Goal: Task Accomplishment & Management: Manage account settings

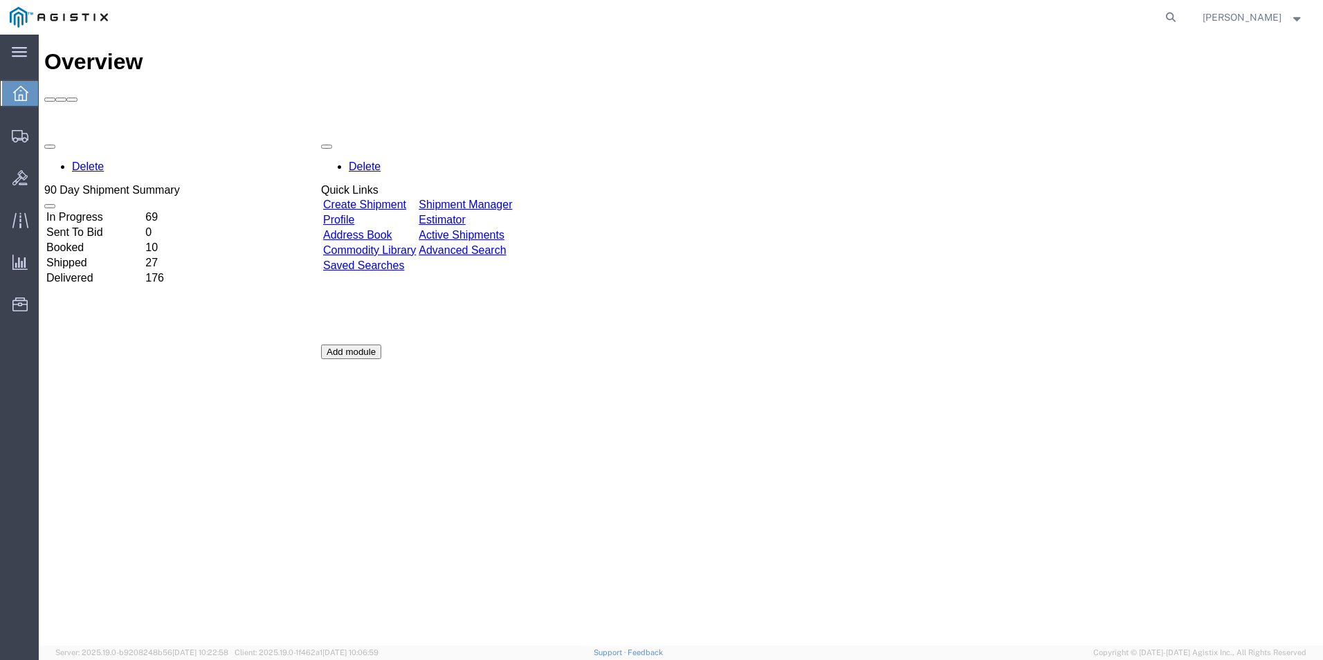
click at [1158, 12] on agx-global-search at bounding box center [961, 17] width 443 height 35
click at [1171, 17] on icon at bounding box center [1170, 17] width 19 height 19
click at [963, 12] on input "search" at bounding box center [950, 17] width 421 height 33
type input "gdit-51273"
click at [1170, 18] on icon at bounding box center [1170, 17] width 19 height 19
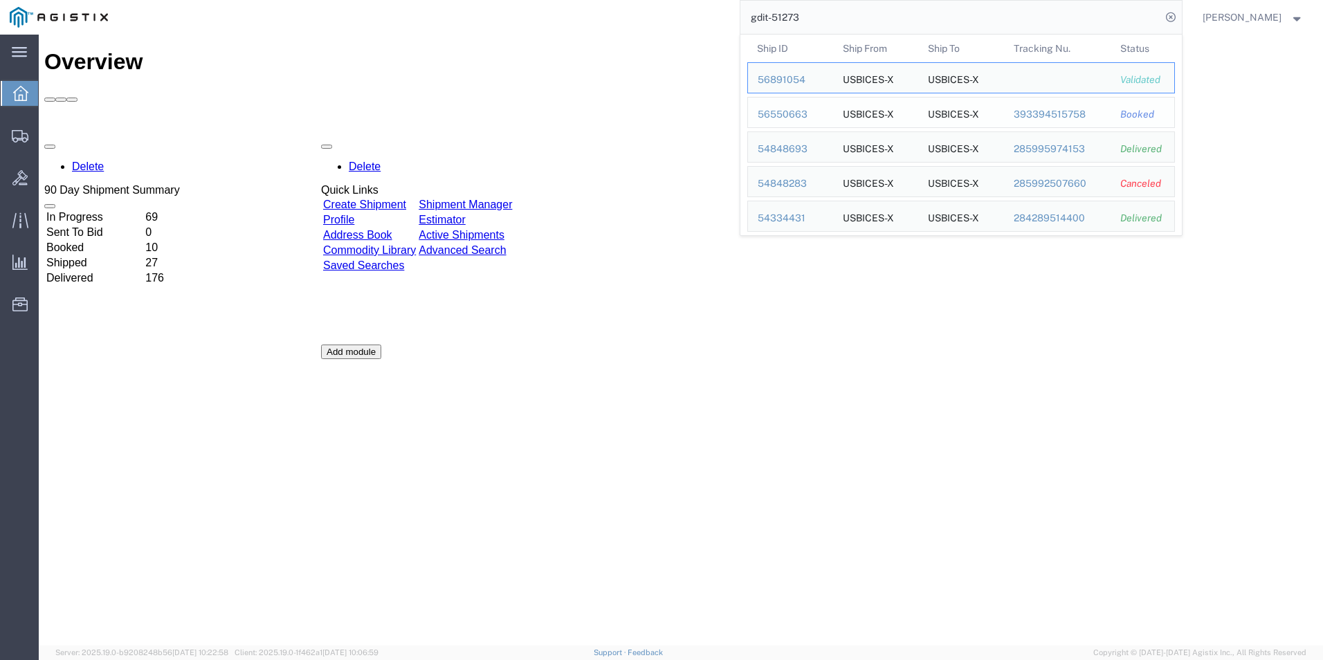
click at [792, 113] on div "56550663" at bounding box center [791, 114] width 66 height 15
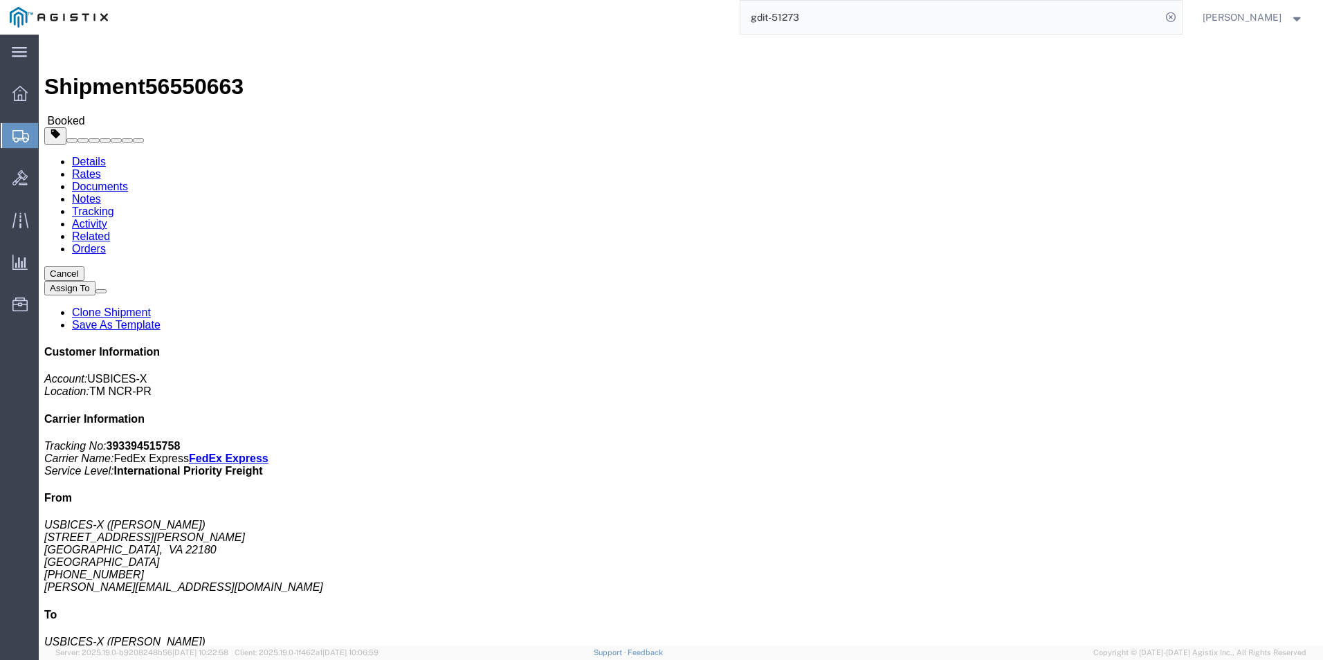
click link "Documents"
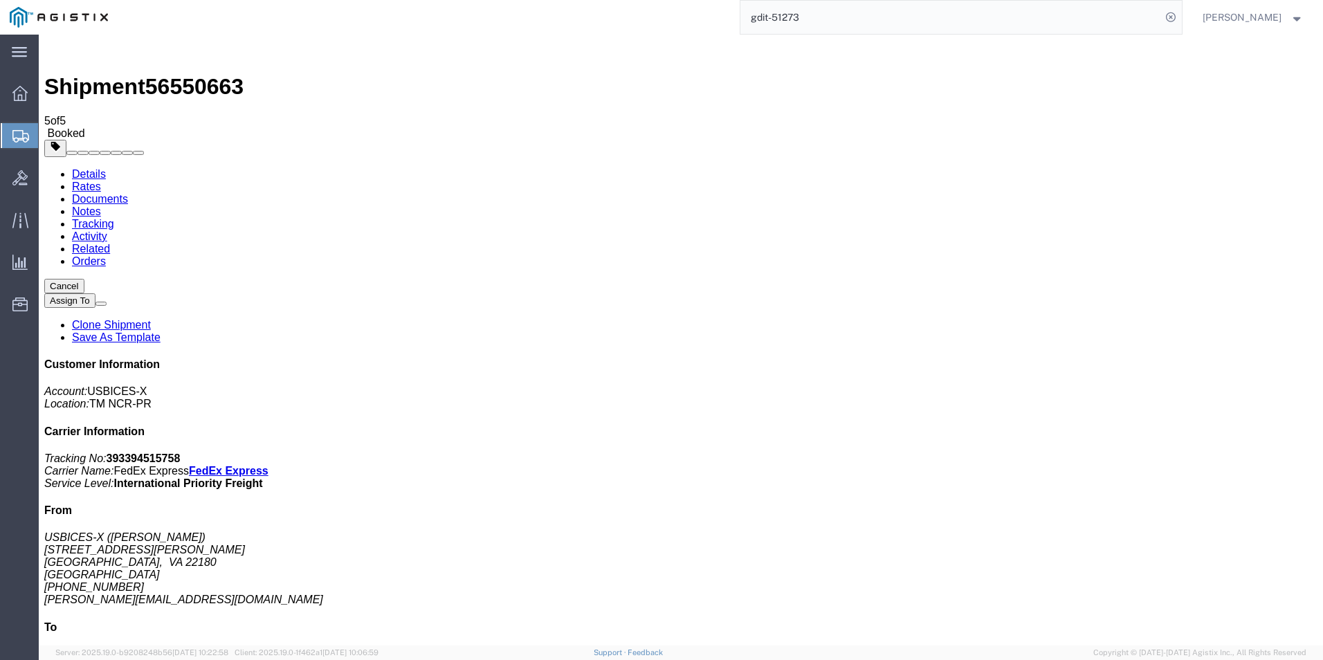
checkbox input "true"
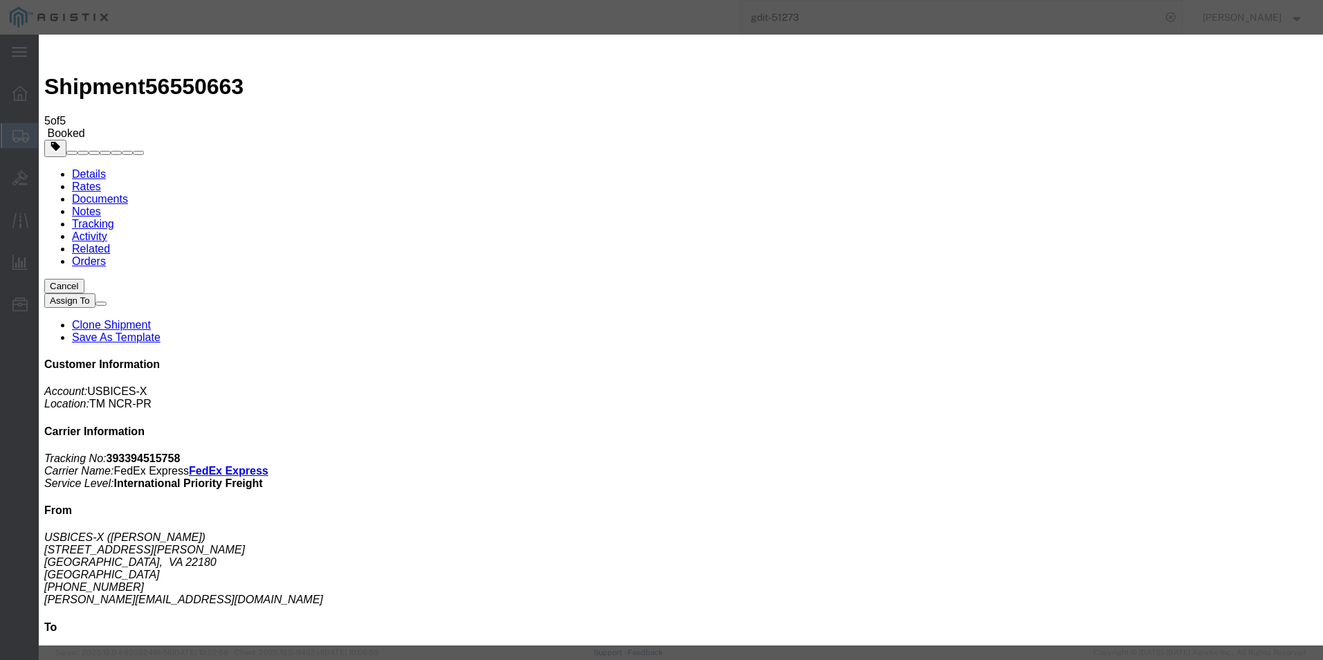
type input "M"
type input "[PERSON_NAME][EMAIL_ADDRESS][DOMAIN_NAME]"
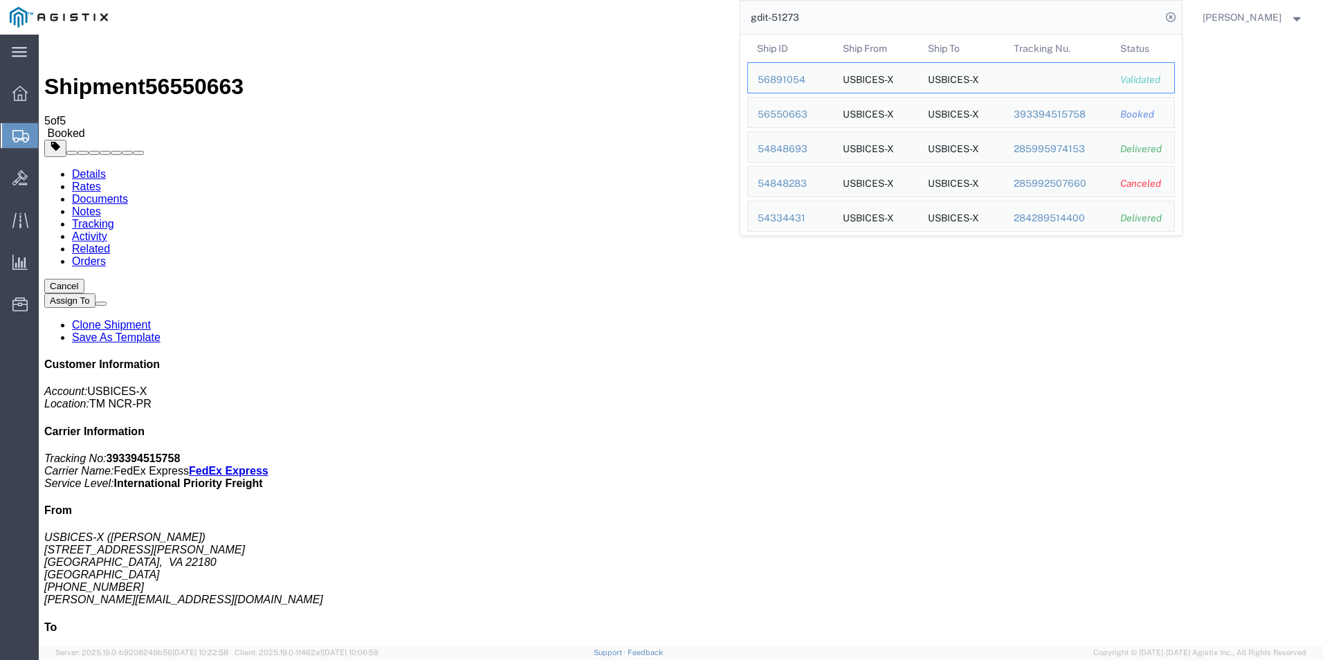
click at [843, 9] on input "gdit-51273" at bounding box center [950, 17] width 421 height 33
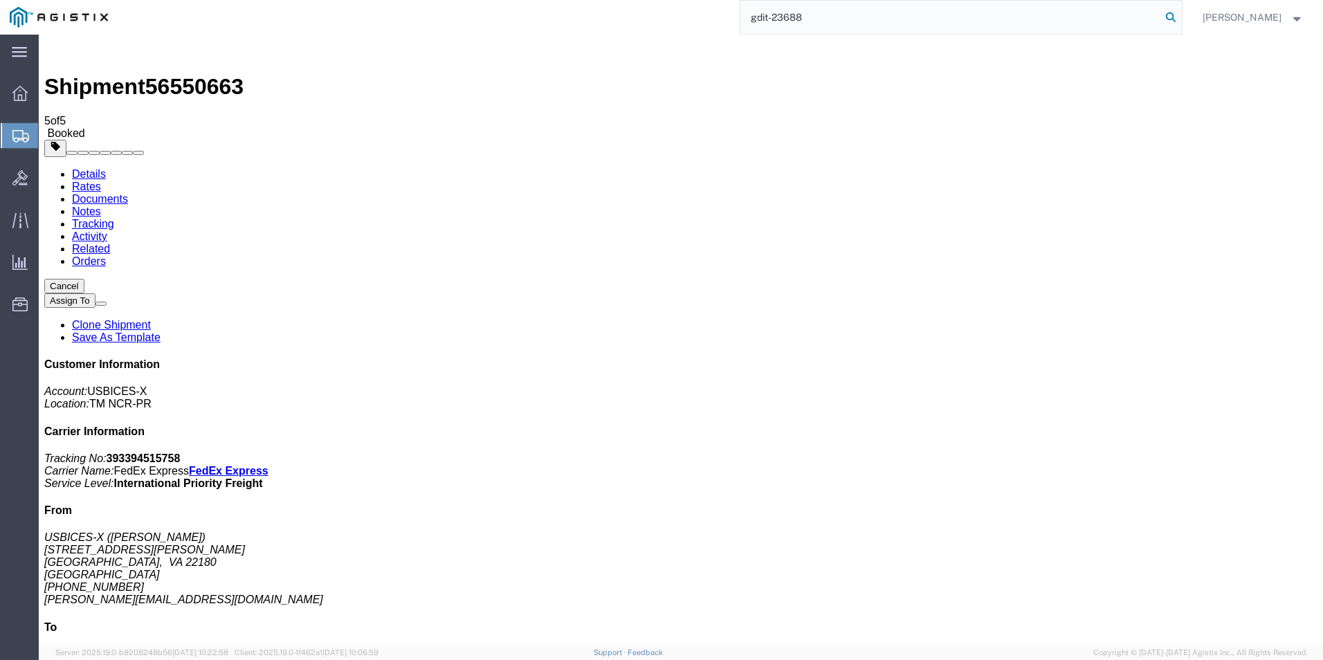
type input "gdit-23688"
click at [1171, 14] on icon at bounding box center [1170, 17] width 19 height 19
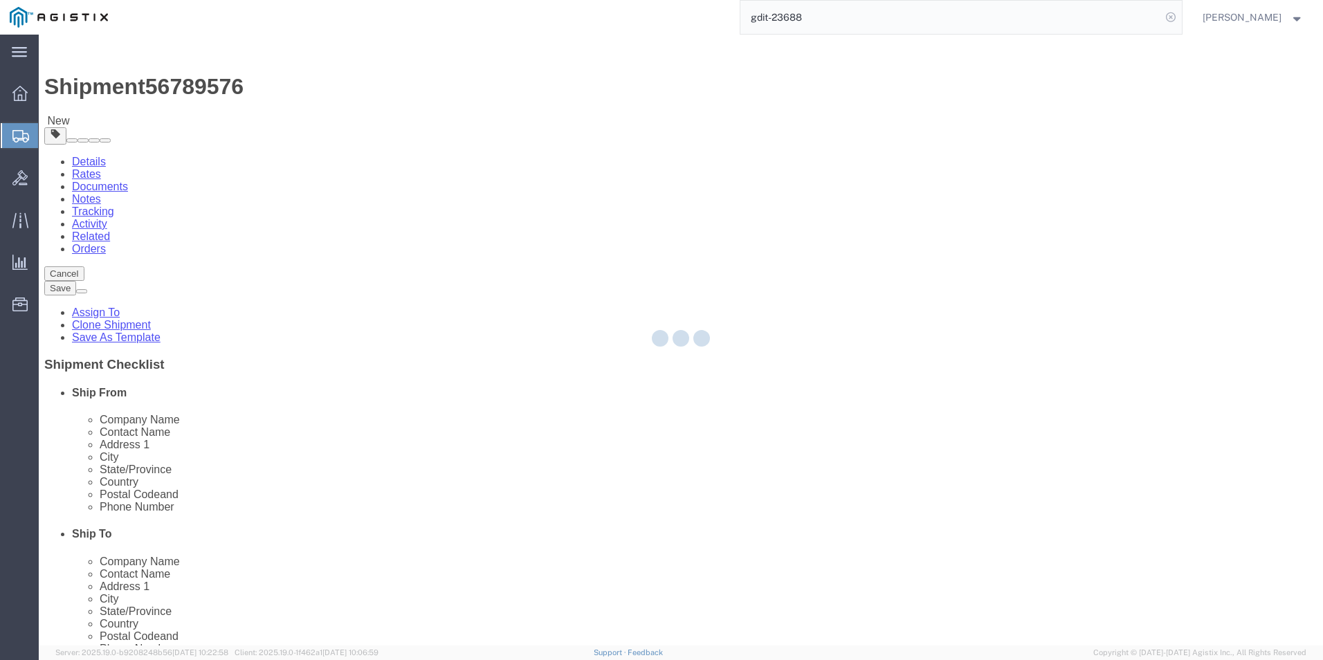
select select "69651"
select select "34243"
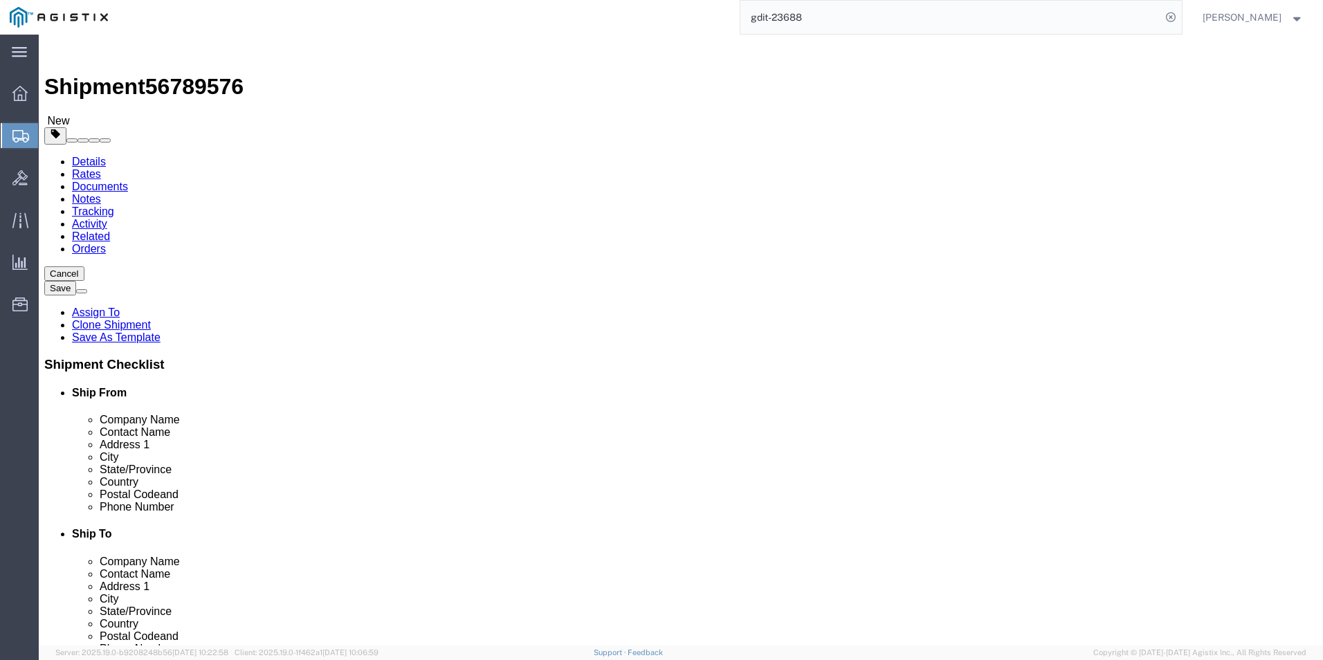
click icon
click dd
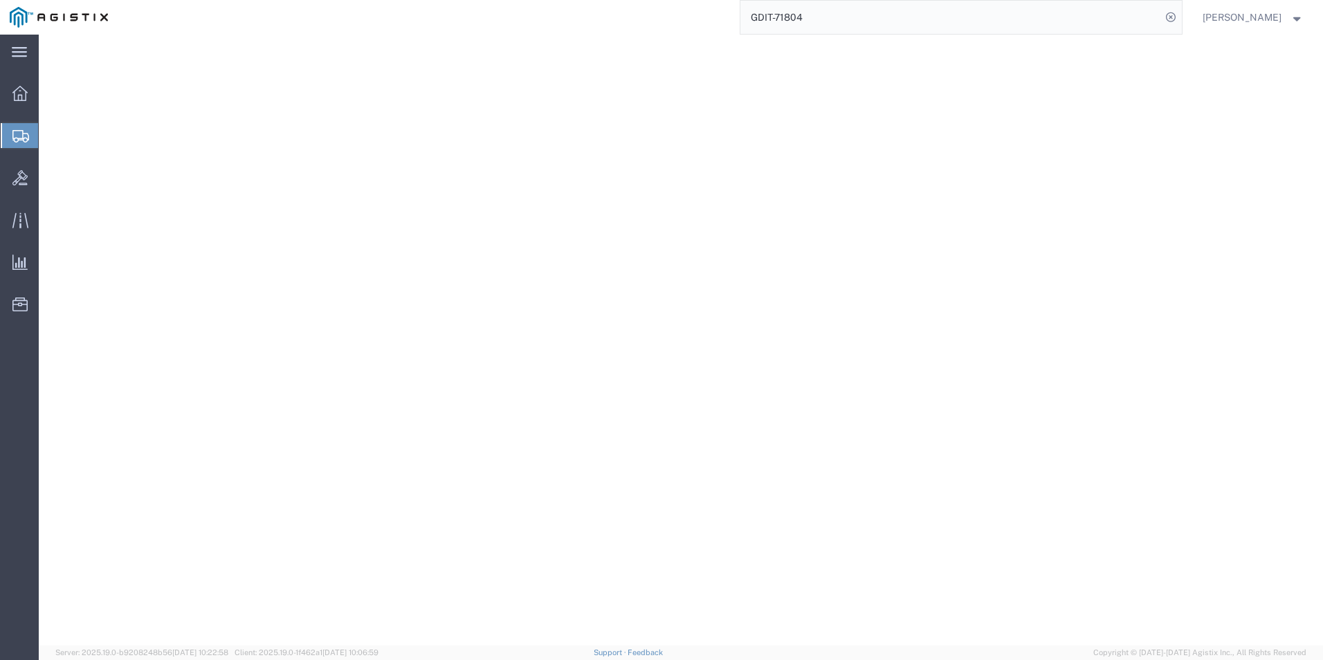
select select "PSNS"
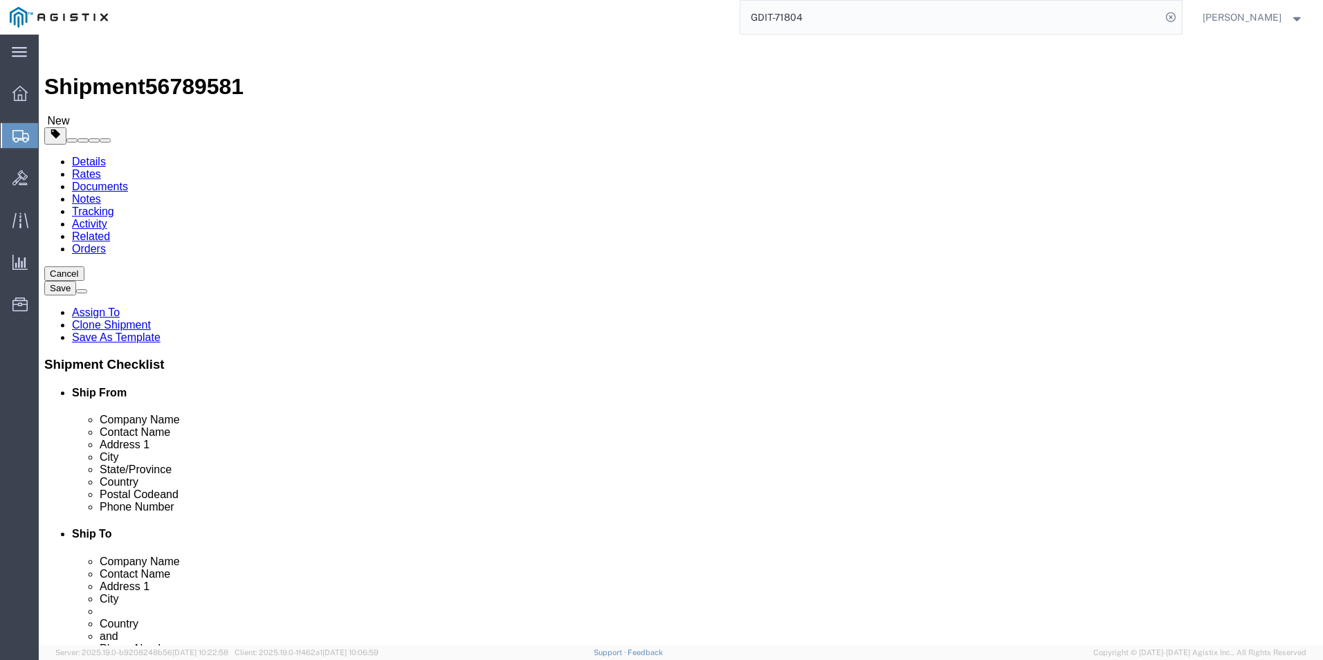
click at [877, 20] on input "GDIT-71804" at bounding box center [950, 17] width 421 height 33
click at [1168, 18] on icon at bounding box center [1170, 17] width 19 height 19
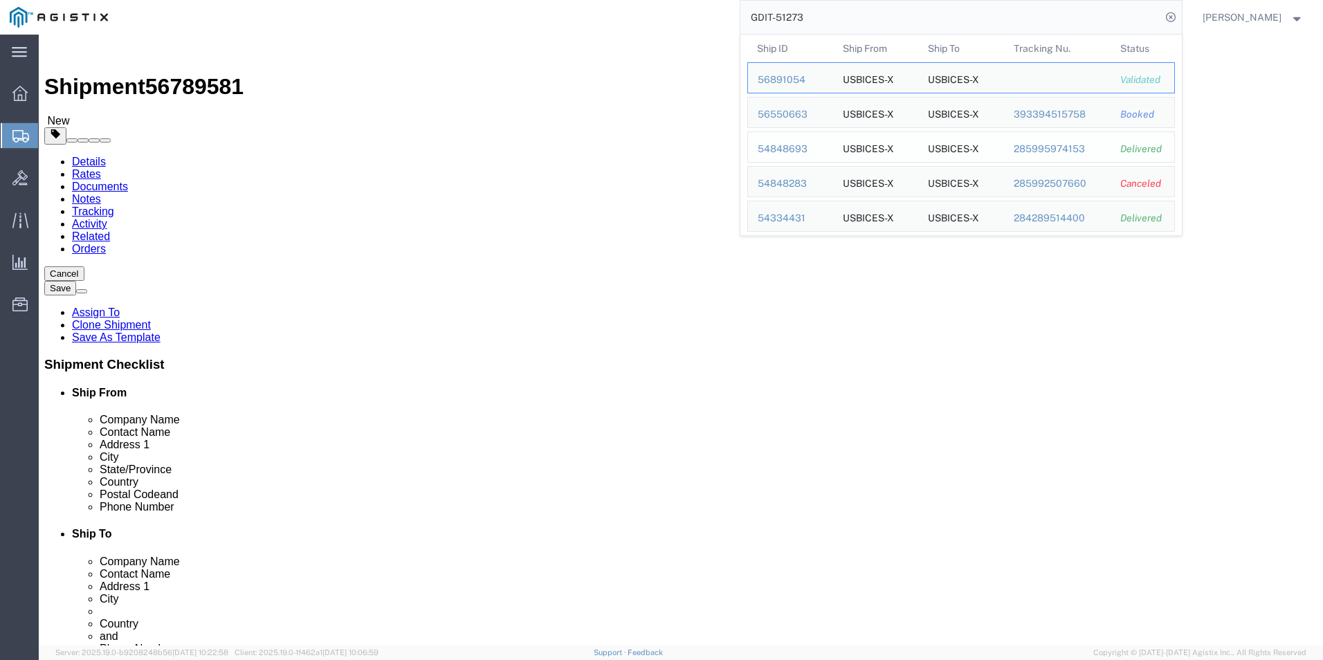
click at [781, 149] on div "54848693" at bounding box center [791, 149] width 66 height 15
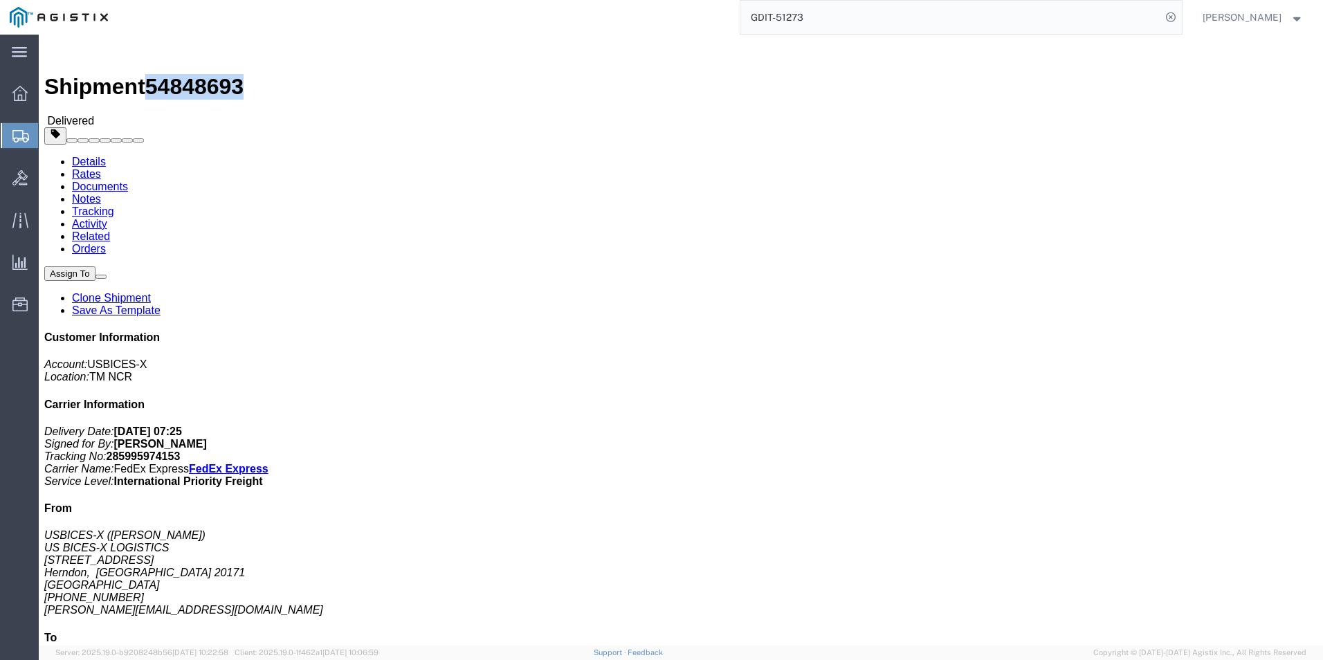
drag, startPoint x: 117, startPoint y: 17, endPoint x: 185, endPoint y: 21, distance: 68.7
click span "54848693"
drag, startPoint x: 185, startPoint y: 21, endPoint x: 147, endPoint y: 19, distance: 37.4
copy span "54848693"
click at [852, 16] on input "GDIT-51273" at bounding box center [950, 17] width 421 height 33
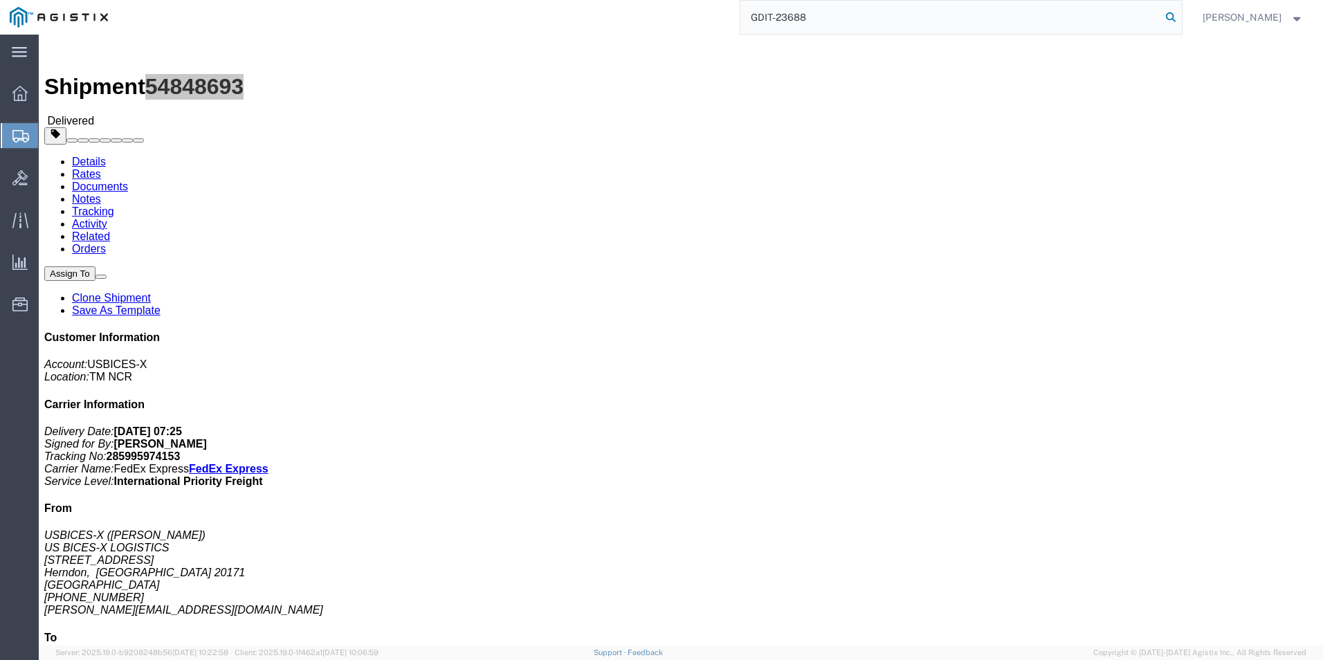
type input "GDIT-23688"
click at [1168, 19] on icon at bounding box center [1170, 17] width 19 height 19
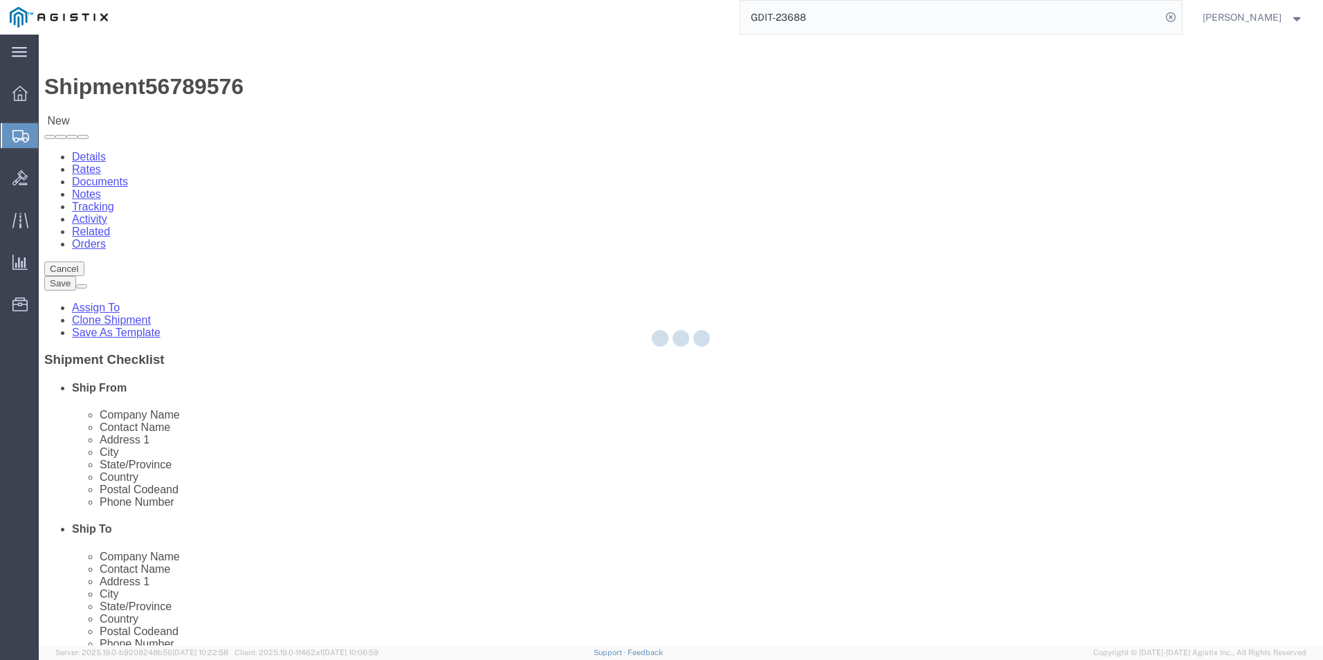
select select "69651"
select select "34243"
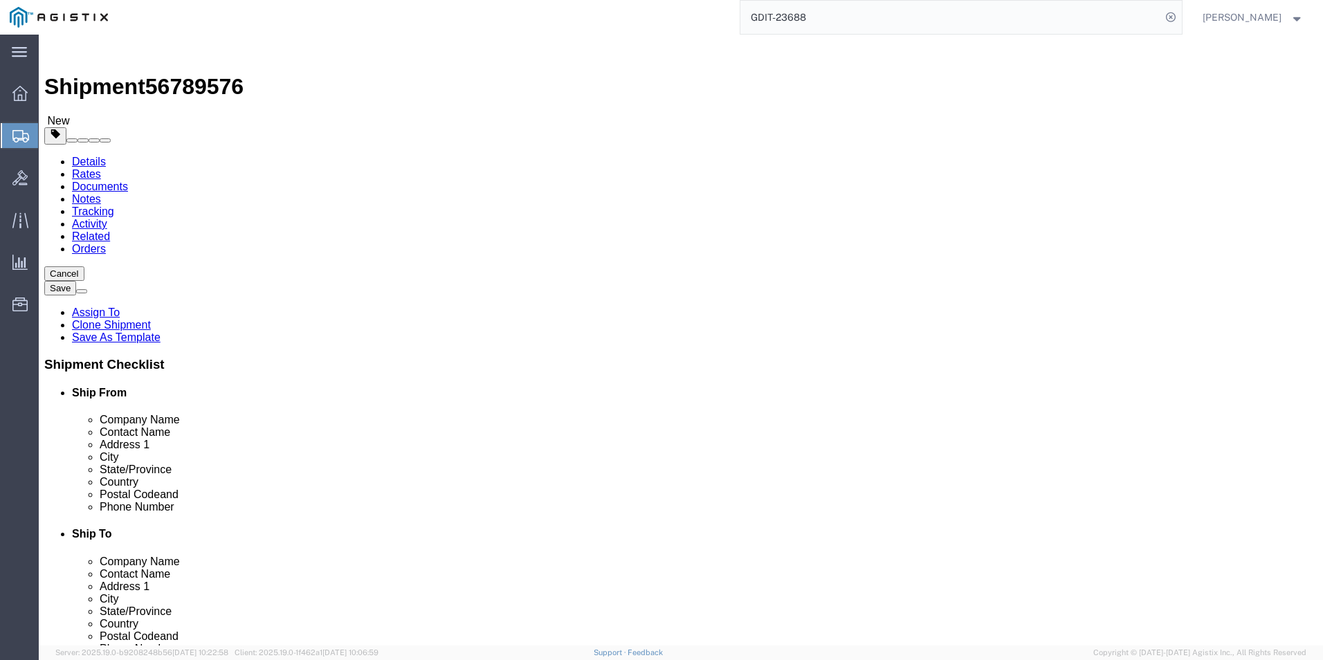
click icon
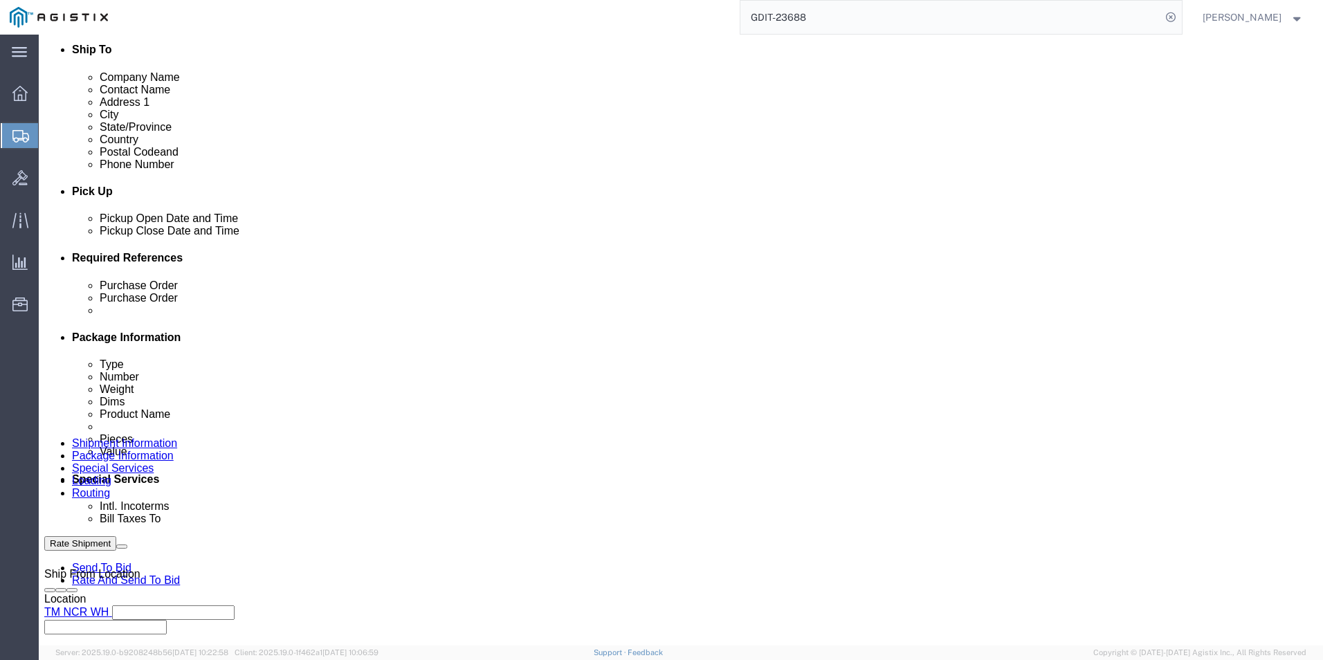
scroll to position [554, 0]
